Goal: Information Seeking & Learning: Learn about a topic

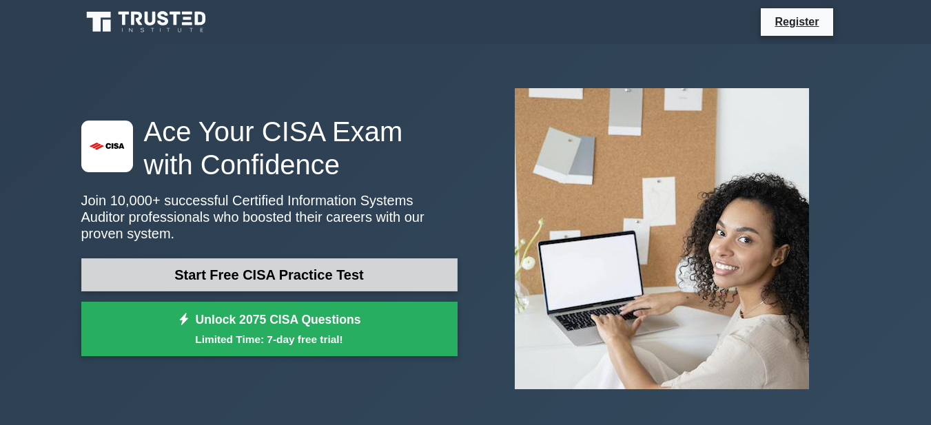
click at [358, 271] on link "Start Free CISA Practice Test" at bounding box center [269, 274] width 376 height 33
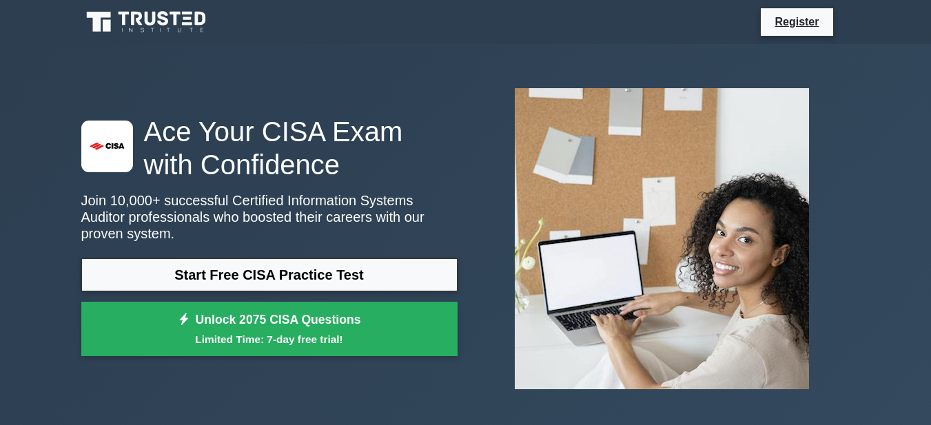
click at [403, 92] on div ".st0{fill:#E31818;} Ace Your CISA Exam with Confidence Join 10,000+ successful …" at bounding box center [466, 238] width 786 height 323
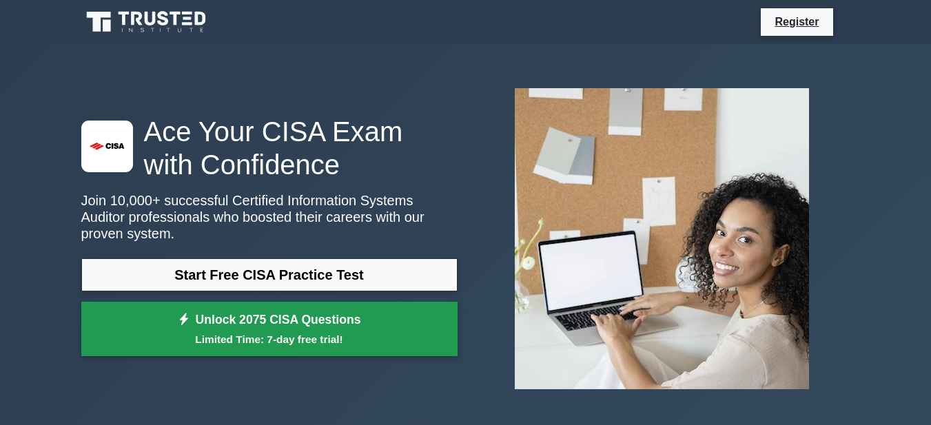
click at [404, 331] on small "Limited Time: 7-day free trial!" at bounding box center [270, 339] width 342 height 16
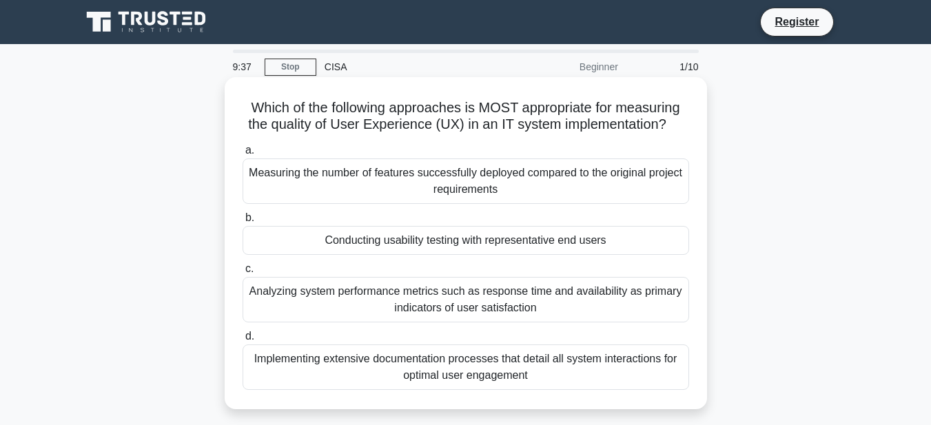
drag, startPoint x: 713, startPoint y: 208, endPoint x: 606, endPoint y: 174, distance: 112.0
click at [606, 174] on div "Which of the following approaches is MOST appropriate for measuring the quality…" at bounding box center [466, 255] width 786 height 349
